Goal: Task Accomplishment & Management: Manage account settings

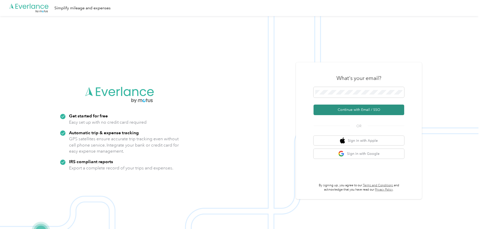
click at [358, 108] on button "Continue with Email / SSO" at bounding box center [358, 110] width 91 height 11
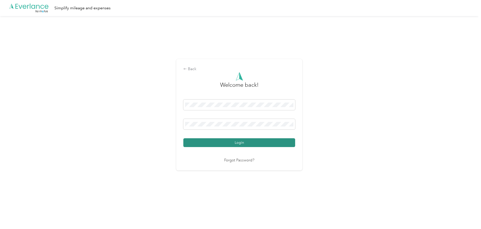
click at [232, 143] on button "Login" at bounding box center [239, 142] width 112 height 9
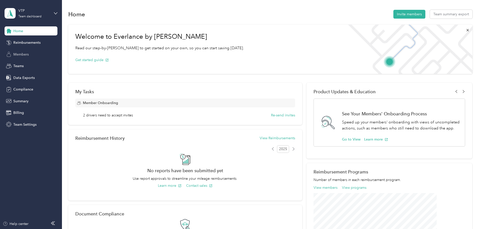
click at [17, 53] on span "Members" at bounding box center [20, 54] width 15 height 5
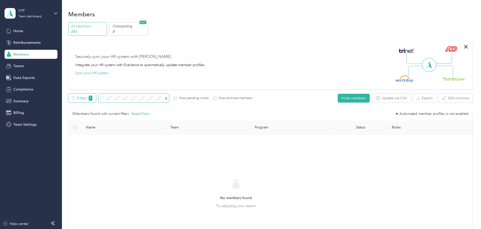
click at [119, 98] on div "Filters 1 Show pending invites Show archived members" at bounding box center [160, 98] width 184 height 9
drag, startPoint x: 154, startPoint y: 101, endPoint x: 133, endPoint y: 100, distance: 21.6
click at [133, 100] on span at bounding box center [133, 98] width 70 height 9
click at [129, 98] on div "Filters 1 Show pending invites Show archived members" at bounding box center [160, 98] width 184 height 9
click at [133, 99] on span at bounding box center [133, 98] width 70 height 9
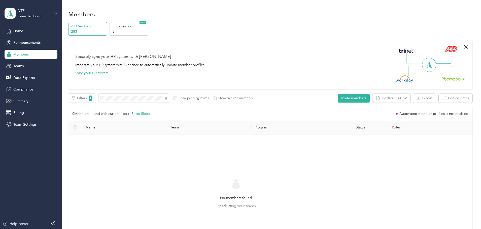
click at [105, 30] on p "283" at bounding box center [88, 31] width 34 height 5
click at [167, 99] on icon at bounding box center [166, 98] width 2 height 2
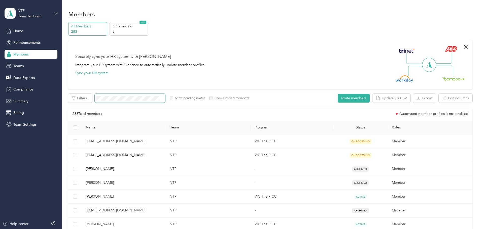
click at [124, 127] on span "Name" at bounding box center [124, 127] width 76 height 4
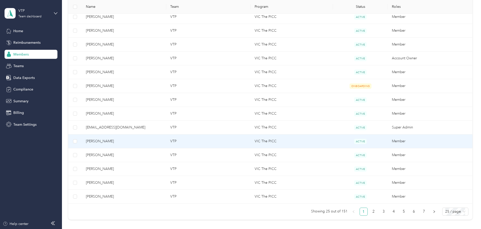
scroll to position [302, 0]
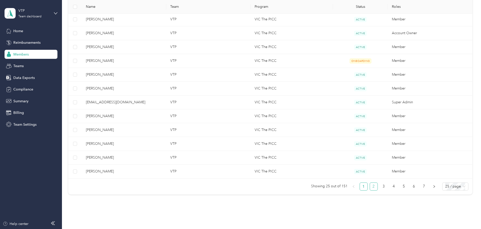
click at [370, 186] on link "2" at bounding box center [374, 187] width 8 height 8
click at [380, 186] on link "3" at bounding box center [384, 187] width 8 height 8
click at [390, 187] on link "4" at bounding box center [394, 187] width 8 height 8
click at [400, 187] on link "5" at bounding box center [404, 187] width 8 height 8
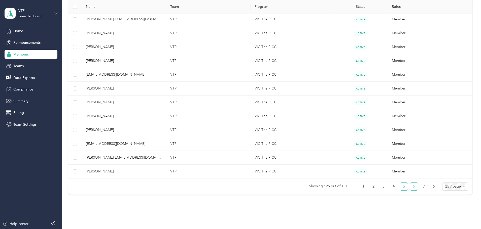
click at [410, 187] on link "6" at bounding box center [414, 187] width 8 height 8
click at [420, 186] on link "7" at bounding box center [424, 187] width 8 height 8
